Goal: Information Seeking & Learning: Learn about a topic

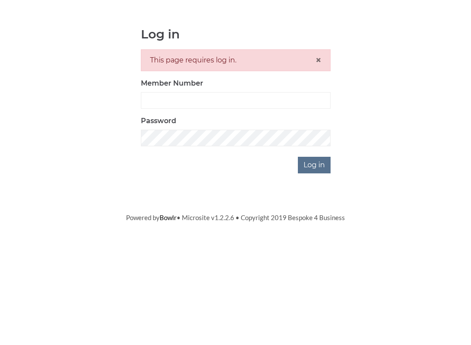
scroll to position [79, 0]
type input "3771"
click at [315, 236] on input "Log in" at bounding box center [314, 244] width 33 height 17
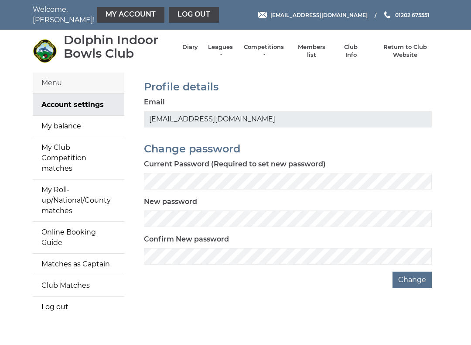
click at [233, 53] on link "Leagues" at bounding box center [220, 51] width 27 height 16
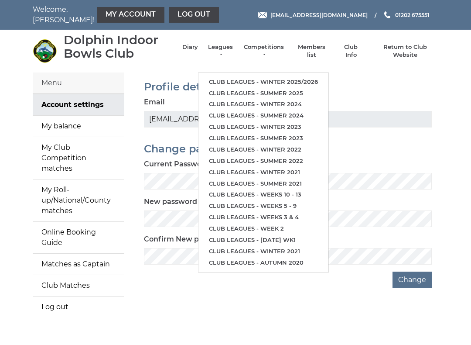
click at [274, 76] on link "Club leagues - Winter 2025/2026" at bounding box center [263, 81] width 130 height 11
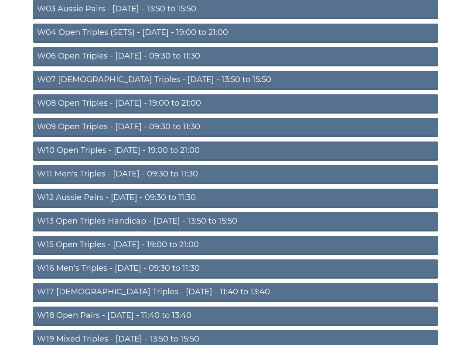
scroll to position [239, 0]
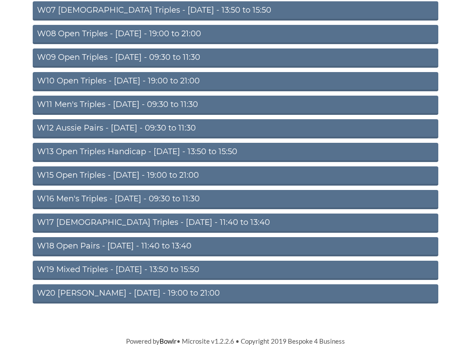
click at [280, 290] on link "W20 Aussie Pairs - Friday - 19:00 to 21:00" at bounding box center [236, 293] width 406 height 19
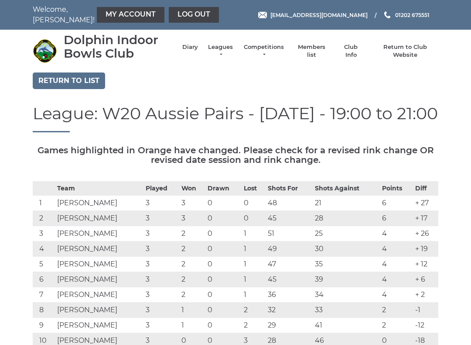
click at [233, 54] on link "Leagues" at bounding box center [220, 51] width 27 height 16
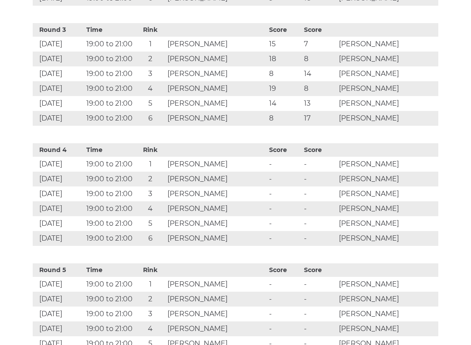
scroll to position [679, 0]
